Goal: Transaction & Acquisition: Purchase product/service

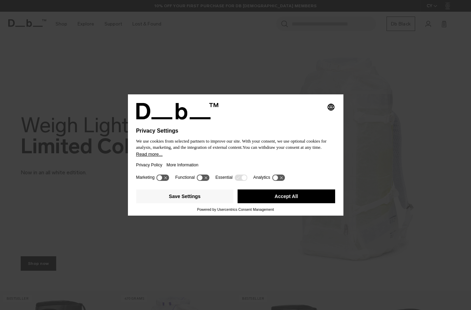
click at [288, 200] on button "Accept All" at bounding box center [285, 196] width 97 height 14
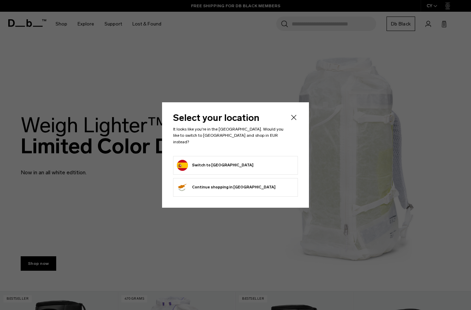
click at [257, 161] on form "Switch to Spain" at bounding box center [235, 165] width 117 height 11
click at [207, 160] on button "Switch to Spain" at bounding box center [215, 165] width 76 height 11
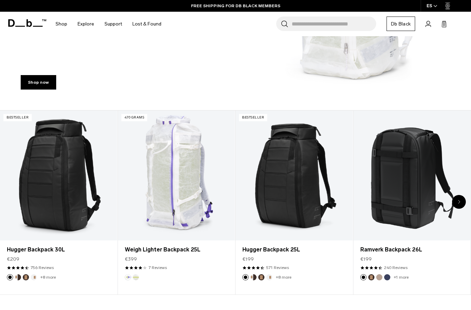
scroll to position [186, 0]
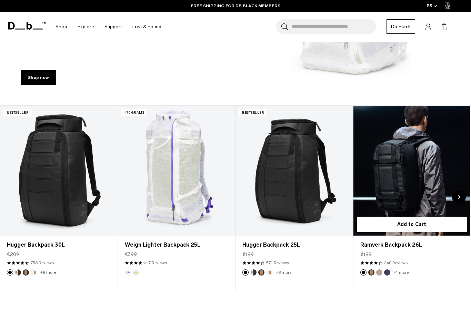
click at [409, 142] on link "Ramverk Backpack 26L" at bounding box center [411, 171] width 117 height 130
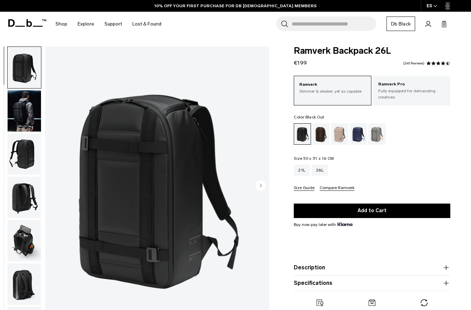
click at [24, 122] on img "button" at bounding box center [24, 110] width 33 height 41
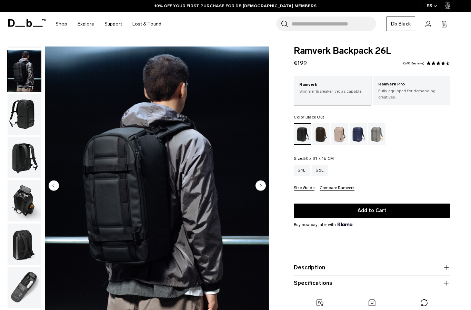
scroll to position [44, 0]
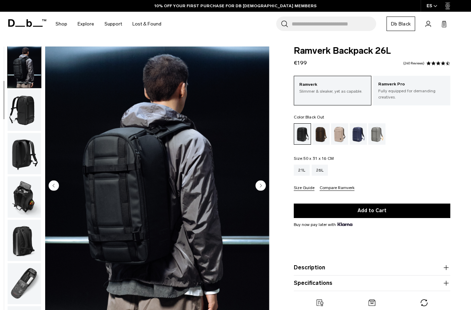
click at [23, 121] on img "button" at bounding box center [24, 110] width 33 height 41
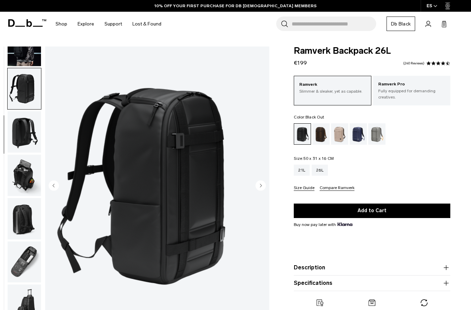
scroll to position [70, 0]
click at [23, 131] on img "button" at bounding box center [24, 131] width 33 height 41
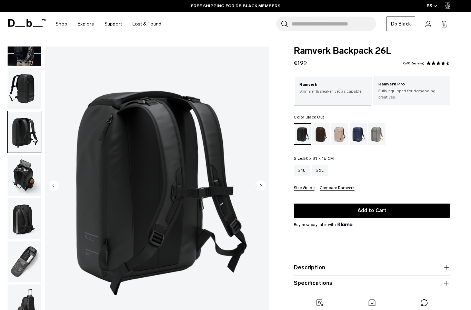
click at [27, 169] on img "button" at bounding box center [24, 175] width 33 height 41
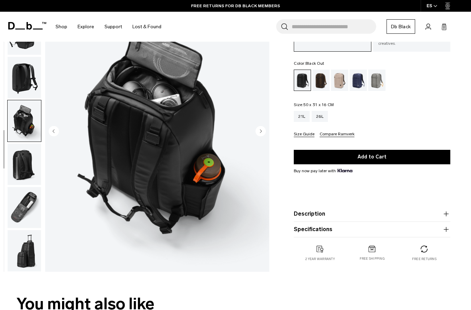
scroll to position [61, 0]
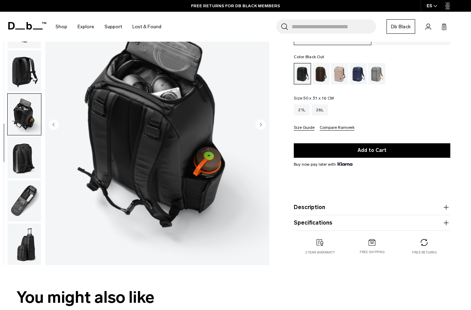
click at [19, 157] on img "button" at bounding box center [24, 157] width 33 height 41
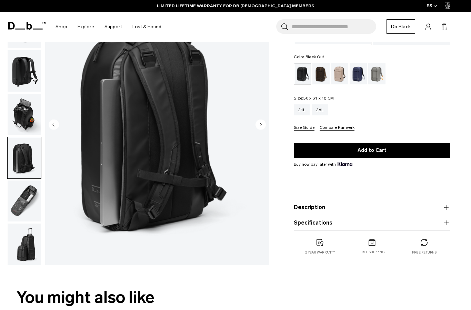
click at [20, 210] on img "button" at bounding box center [24, 201] width 33 height 41
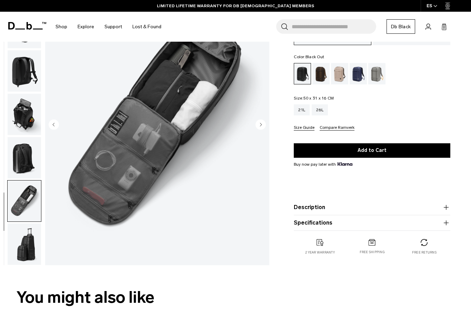
click at [28, 239] on img "button" at bounding box center [24, 244] width 33 height 41
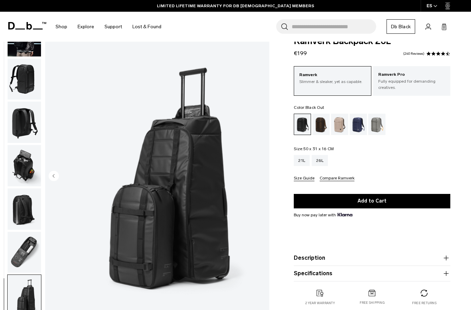
scroll to position [0, 0]
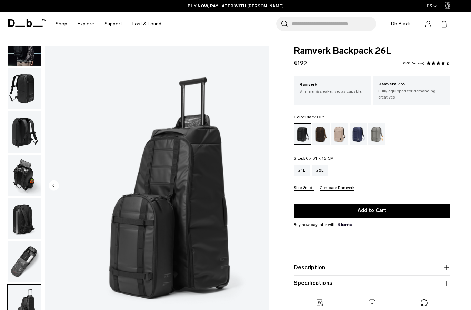
click at [319, 140] on div "Espresso" at bounding box center [321, 133] width 18 height 21
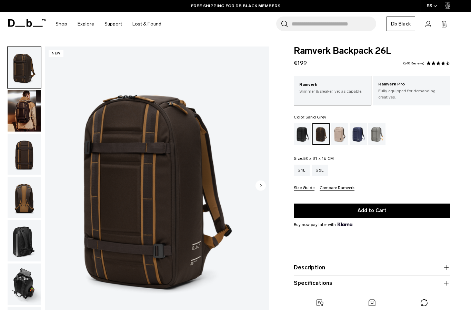
click at [375, 134] on div "Sand Grey" at bounding box center [377, 133] width 18 height 21
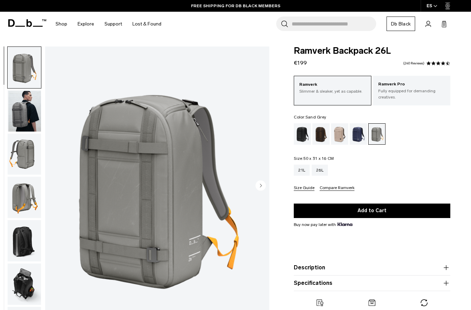
click at [20, 119] on img "button" at bounding box center [24, 110] width 33 height 41
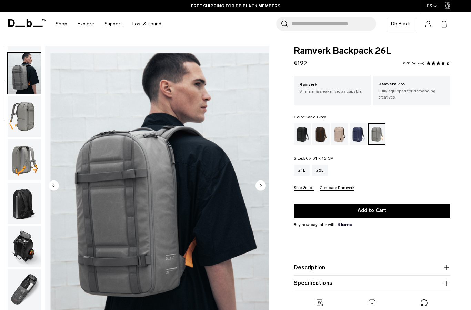
scroll to position [44, 0]
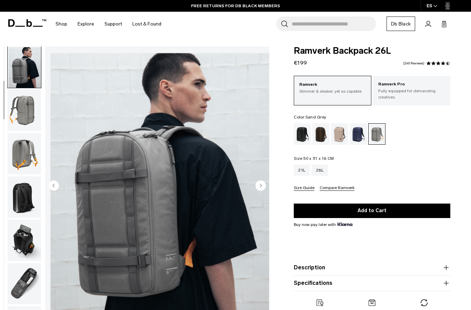
click at [25, 119] on img "button" at bounding box center [24, 110] width 33 height 41
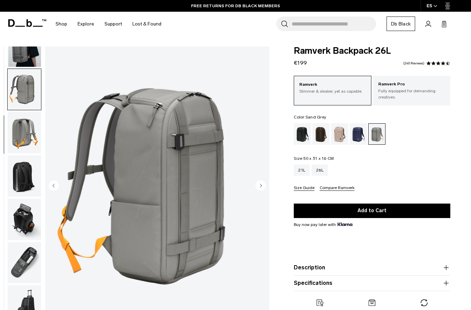
scroll to position [70, 0]
click at [23, 134] on img "button" at bounding box center [24, 131] width 33 height 41
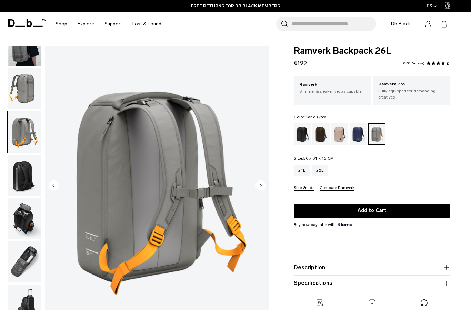
click at [26, 171] on img "button" at bounding box center [24, 175] width 33 height 41
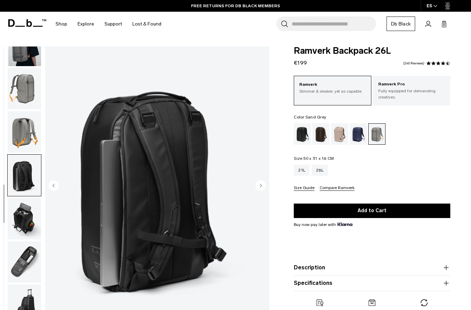
click at [19, 224] on img "button" at bounding box center [24, 218] width 33 height 41
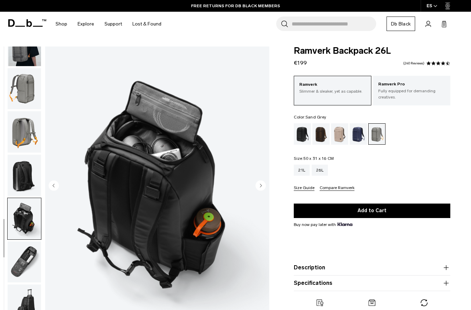
click at [25, 270] on img "button" at bounding box center [24, 261] width 33 height 41
